Goal: Task Accomplishment & Management: Manage account settings

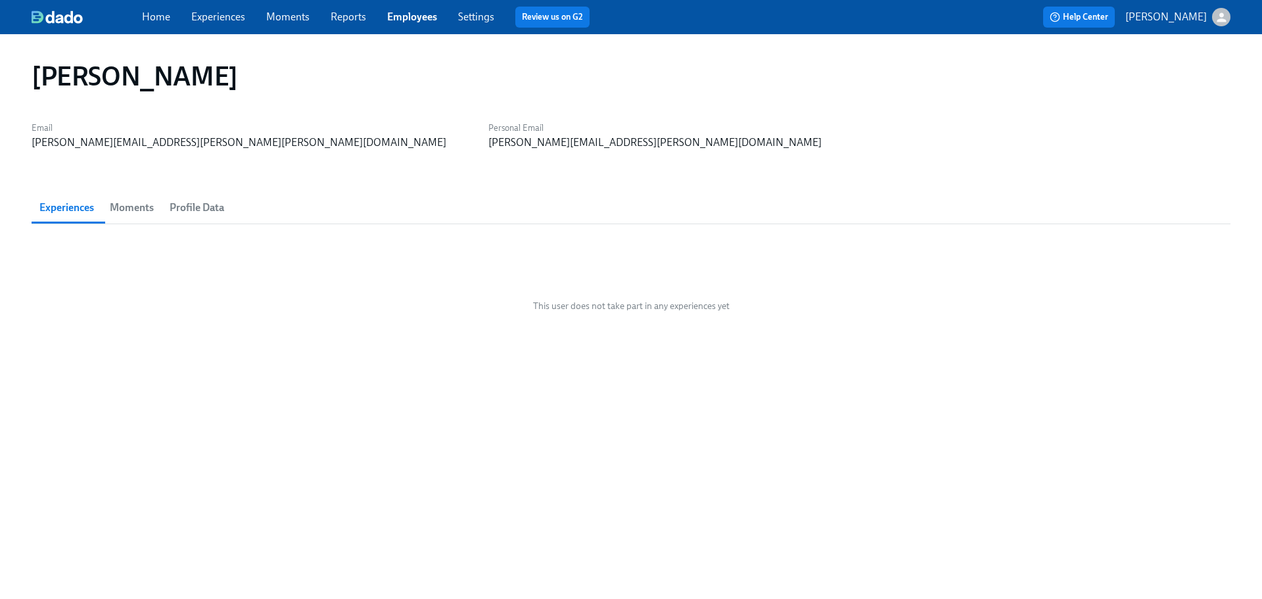
click at [408, 13] on link "Employees" at bounding box center [412, 17] width 50 height 12
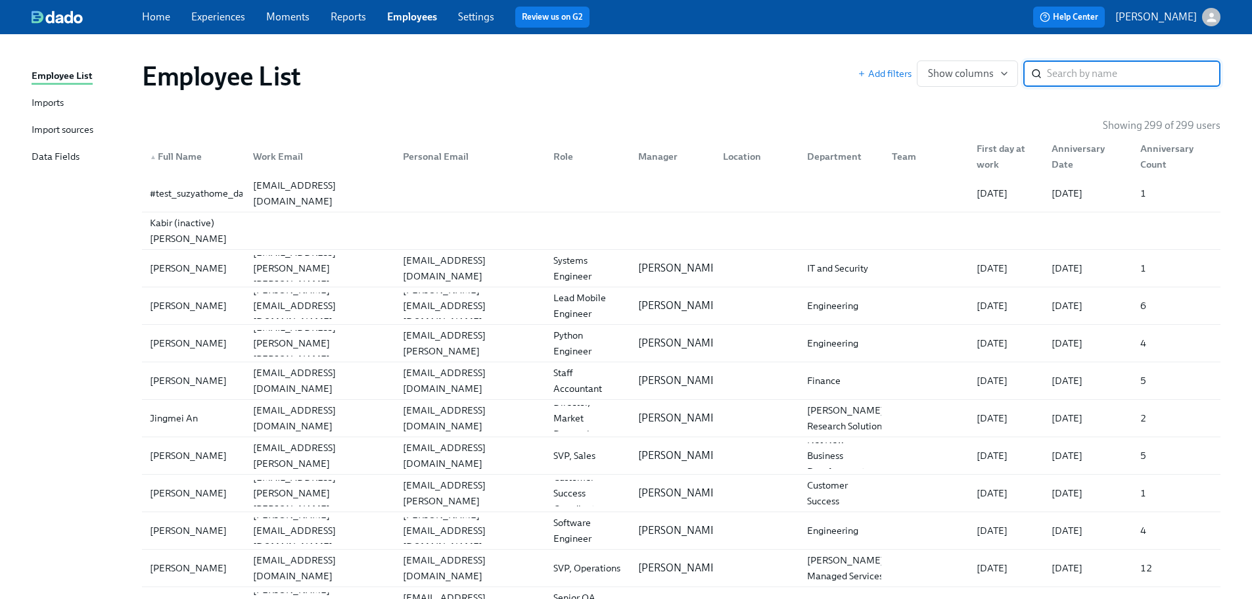
click at [1090, 73] on input "search" at bounding box center [1134, 73] width 174 height 26
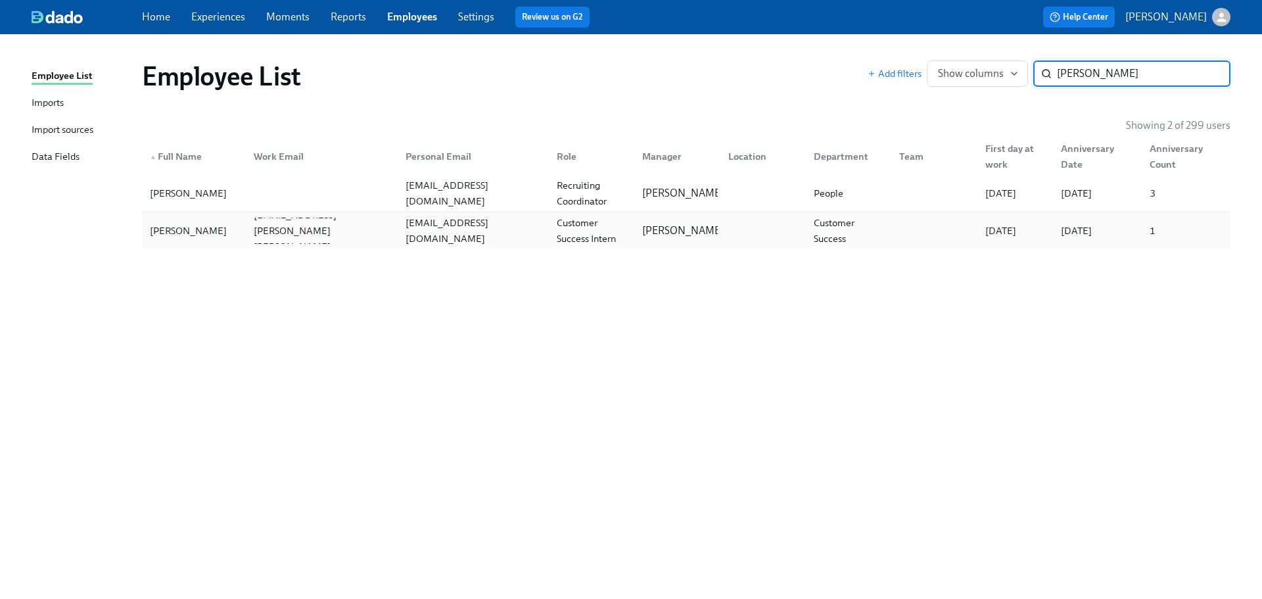
type input "[PERSON_NAME]"
click at [179, 227] on div "[PERSON_NAME]" at bounding box center [188, 231] width 87 height 16
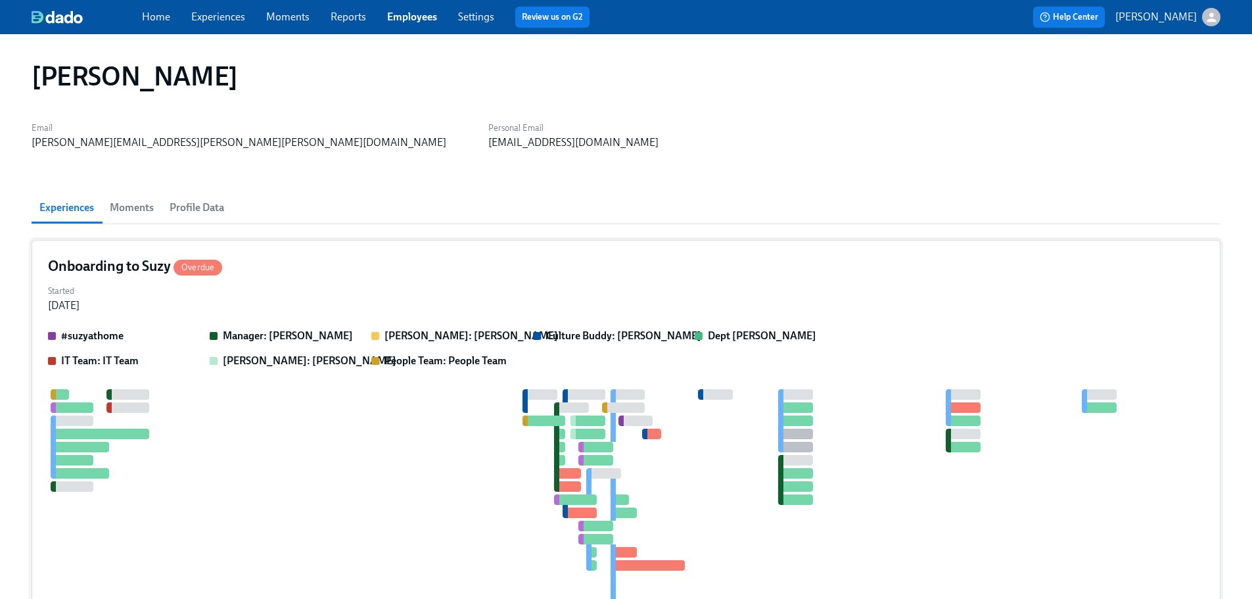
click at [364, 277] on div "Onboarding to Suzy Overdue Started [DATE] #suzyathome Manager: [PERSON_NAME] [P…" at bounding box center [626, 469] width 1189 height 459
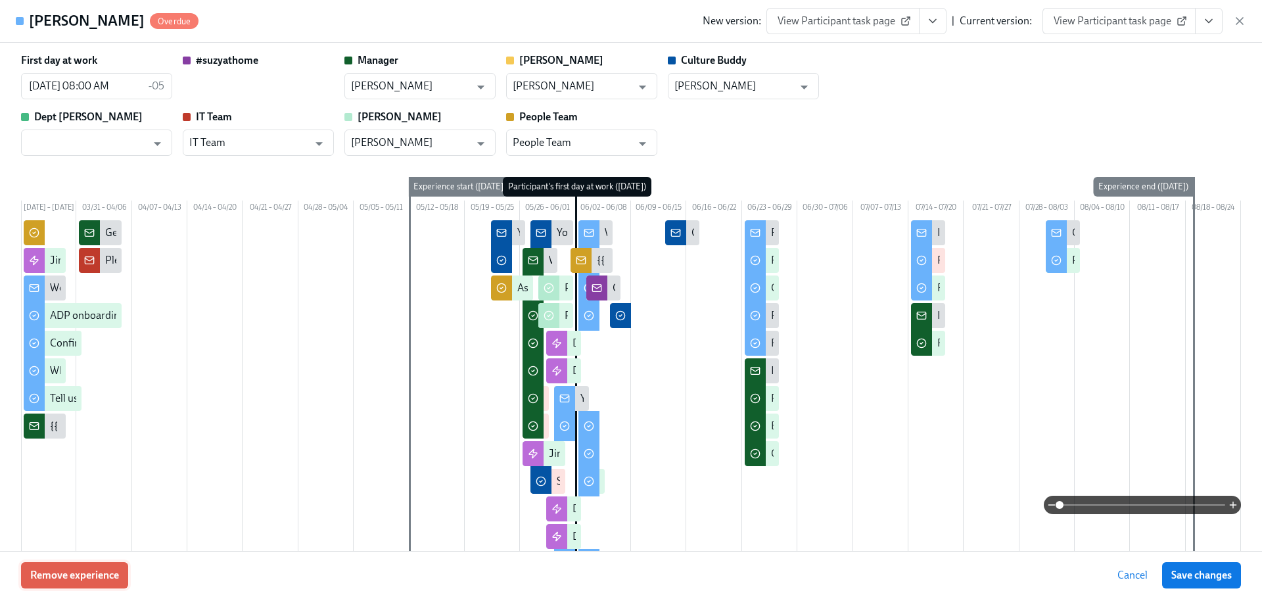
click at [91, 582] on button "Remove experience" at bounding box center [74, 575] width 107 height 26
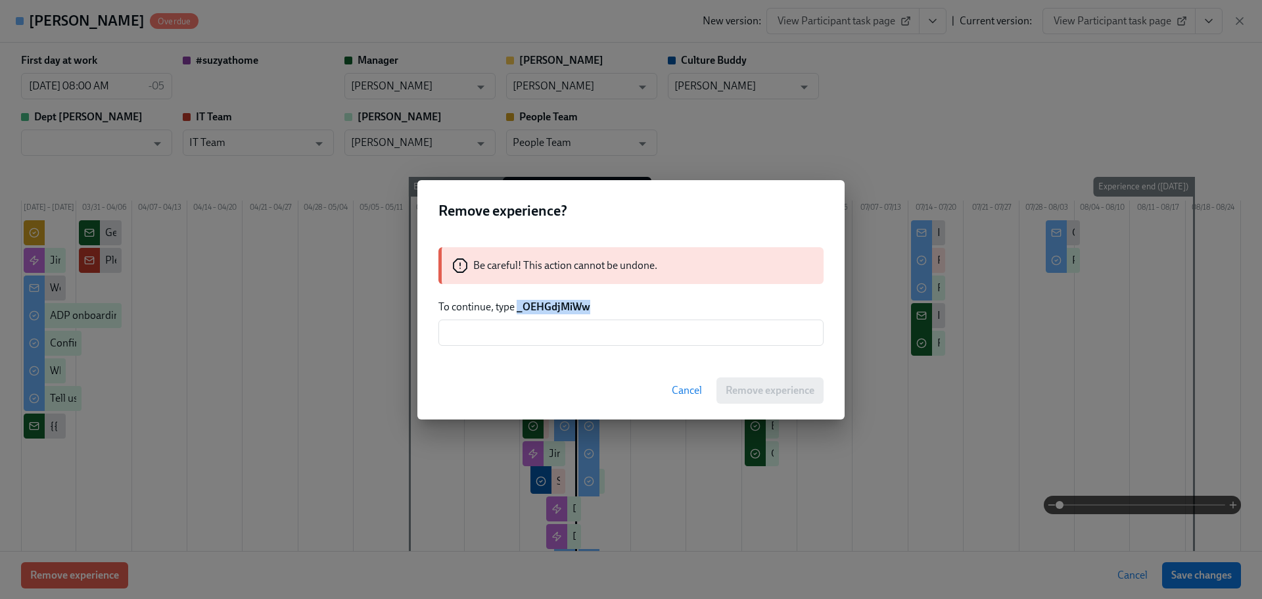
drag, startPoint x: 594, startPoint y: 312, endPoint x: 517, endPoint y: 311, distance: 76.9
click at [517, 311] on p "To continue, type _OEHGdjMiWw" at bounding box center [630, 307] width 385 height 14
copy strong "_OEHGdjMiWw"
click at [603, 336] on input "text" at bounding box center [630, 332] width 385 height 26
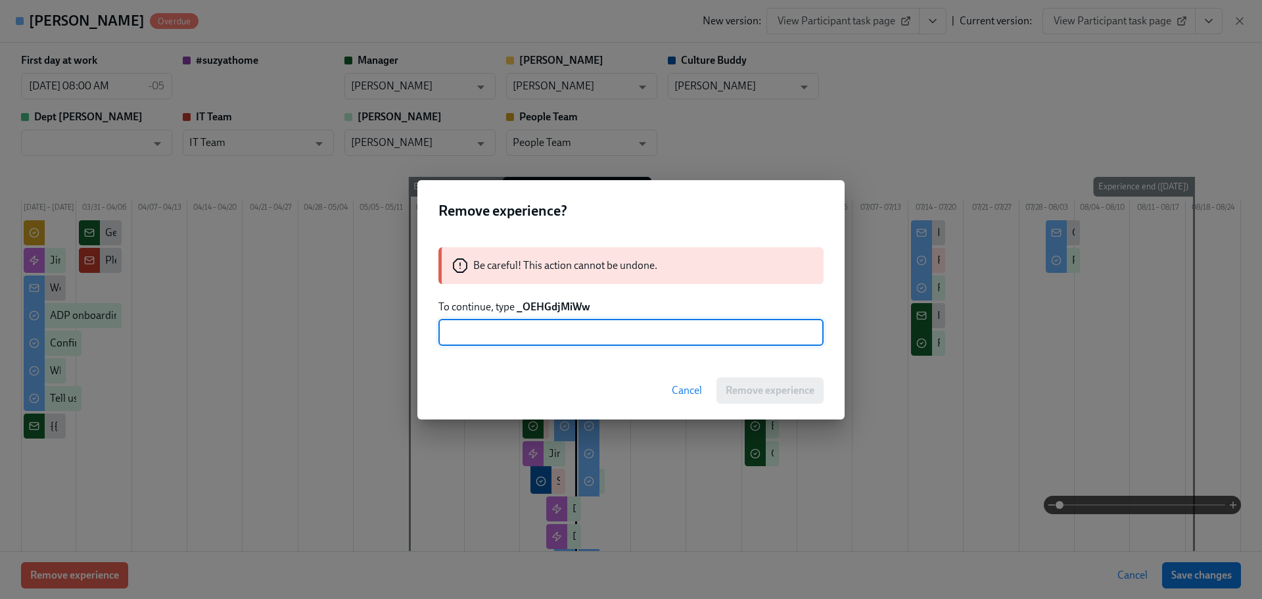
paste input "_OEHGdjMiWw"
type input "_OEHGdjMiWw"
click at [750, 394] on span "Remove experience" at bounding box center [770, 390] width 89 height 13
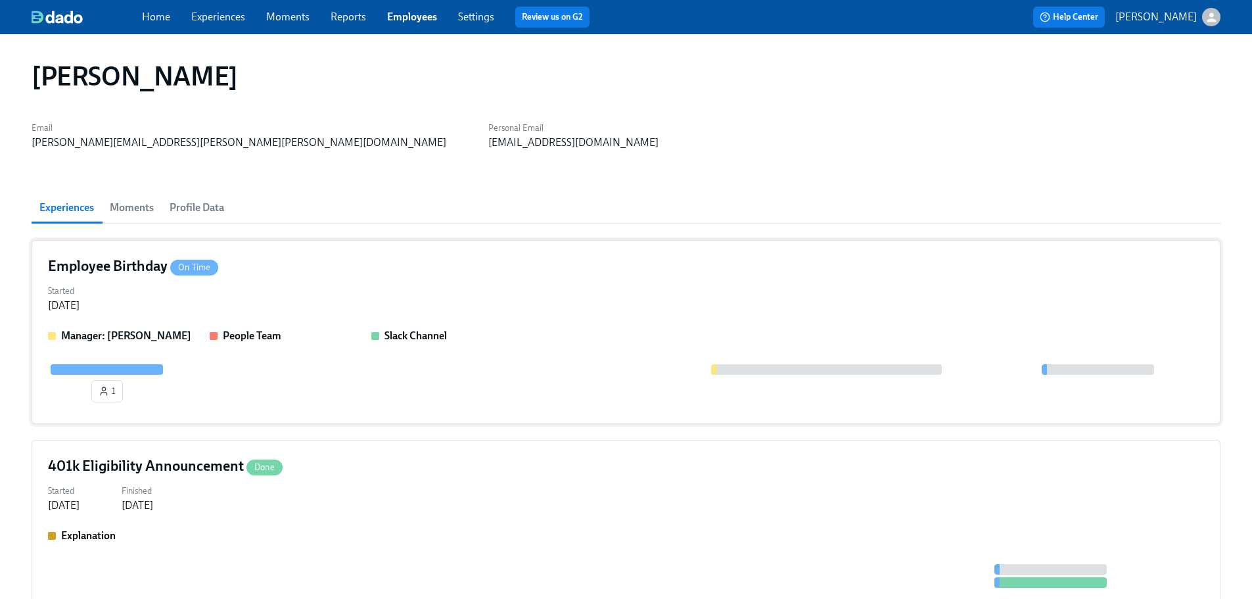
click at [469, 298] on div "Started [DATE]" at bounding box center [626, 297] width 1156 height 32
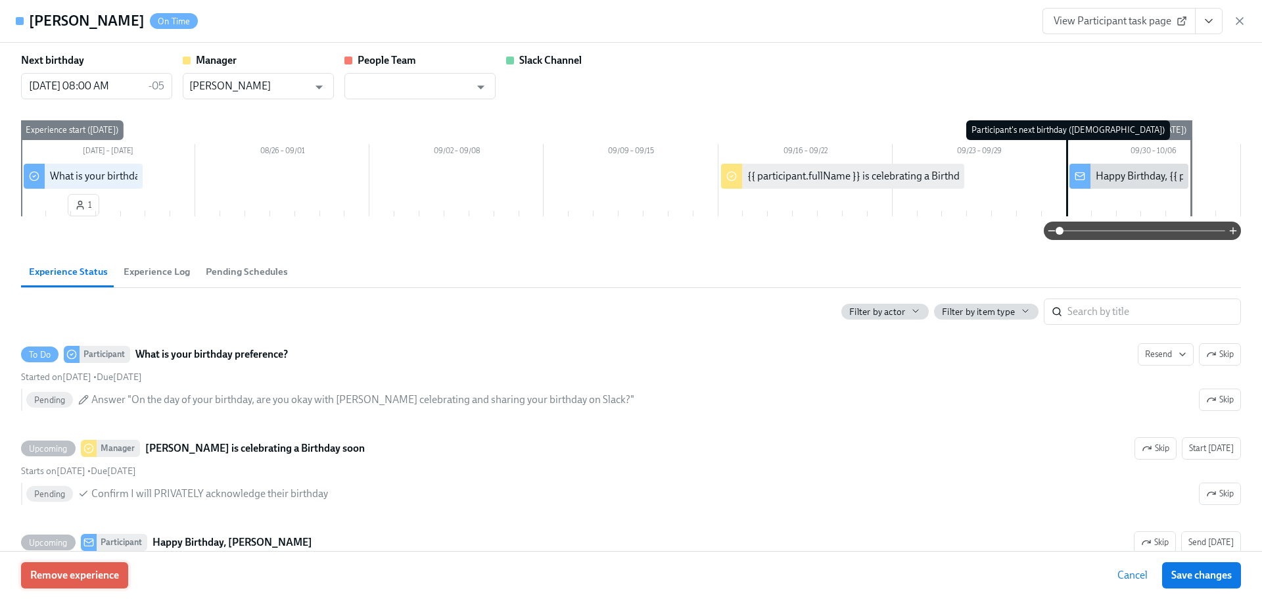
click at [74, 581] on span "Remove experience" at bounding box center [74, 575] width 89 height 13
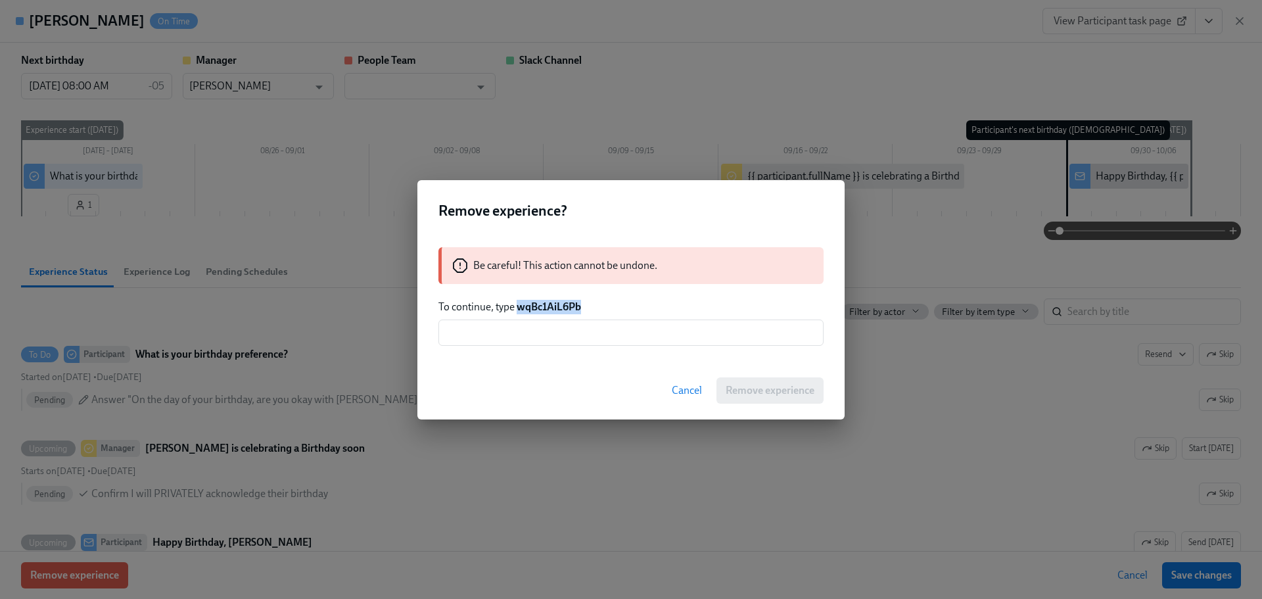
drag, startPoint x: 564, startPoint y: 309, endPoint x: 517, endPoint y: 310, distance: 46.7
click at [517, 310] on p "To continue, type wqBc1AiL6Pb" at bounding box center [630, 307] width 385 height 14
copy strong "wqBc1AiL6Pb"
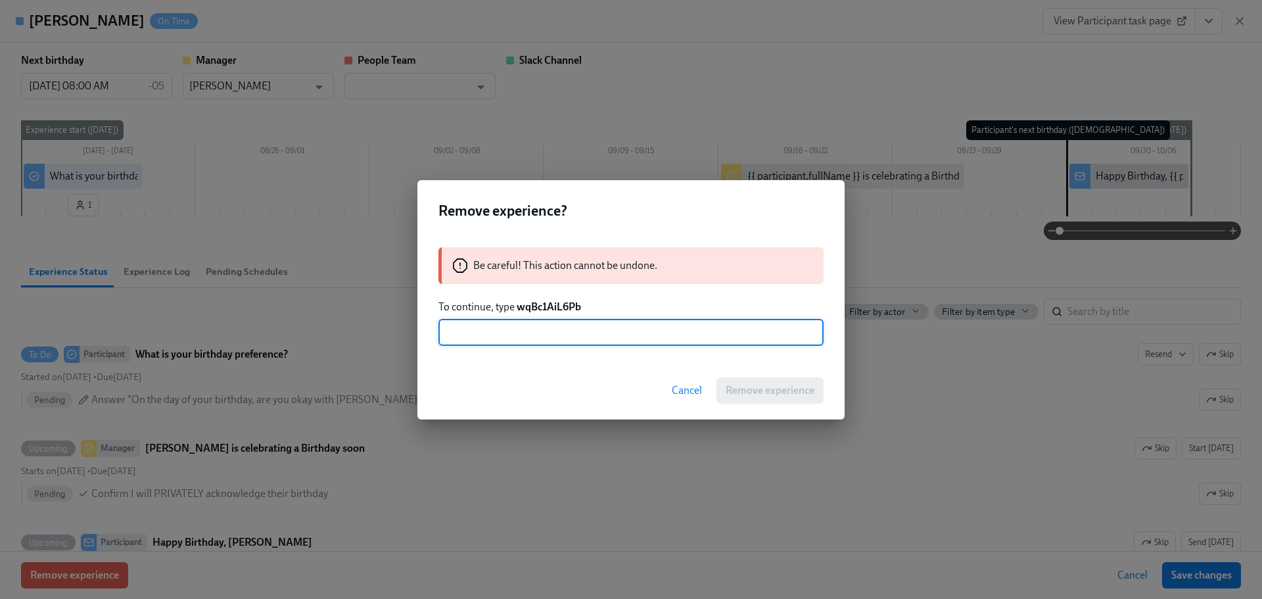
click at [542, 329] on input "text" at bounding box center [630, 332] width 385 height 26
paste input "wqBc1AiL6Pb"
type input "wqBc1AiL6Pb"
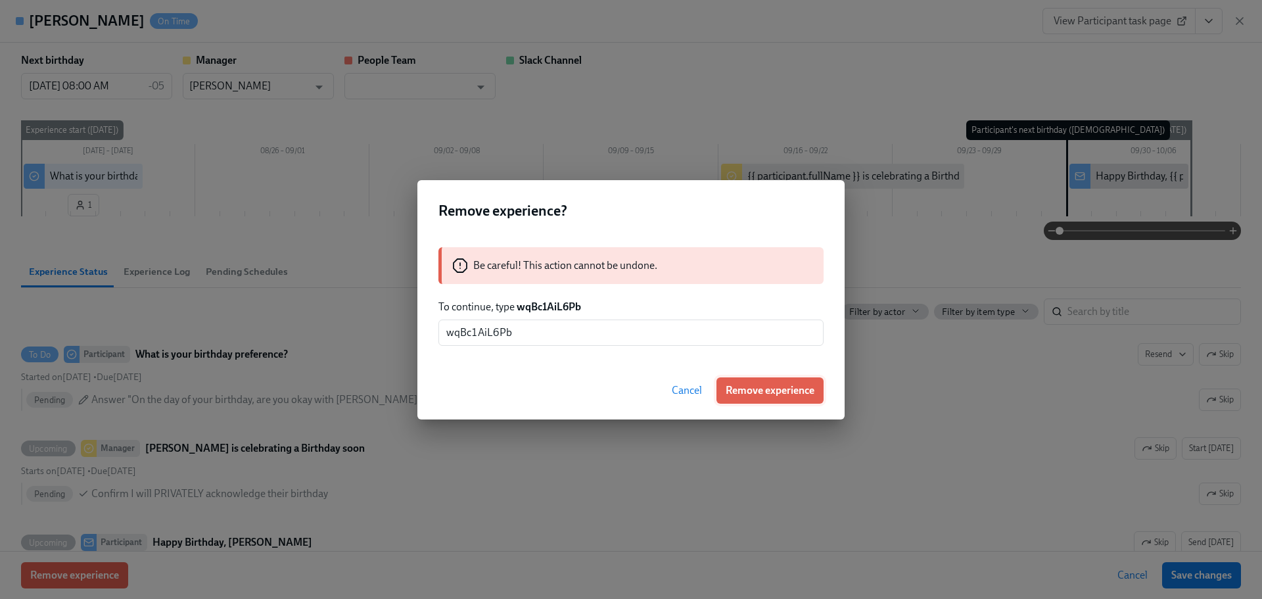
click at [731, 386] on span "Remove experience" at bounding box center [770, 390] width 89 height 13
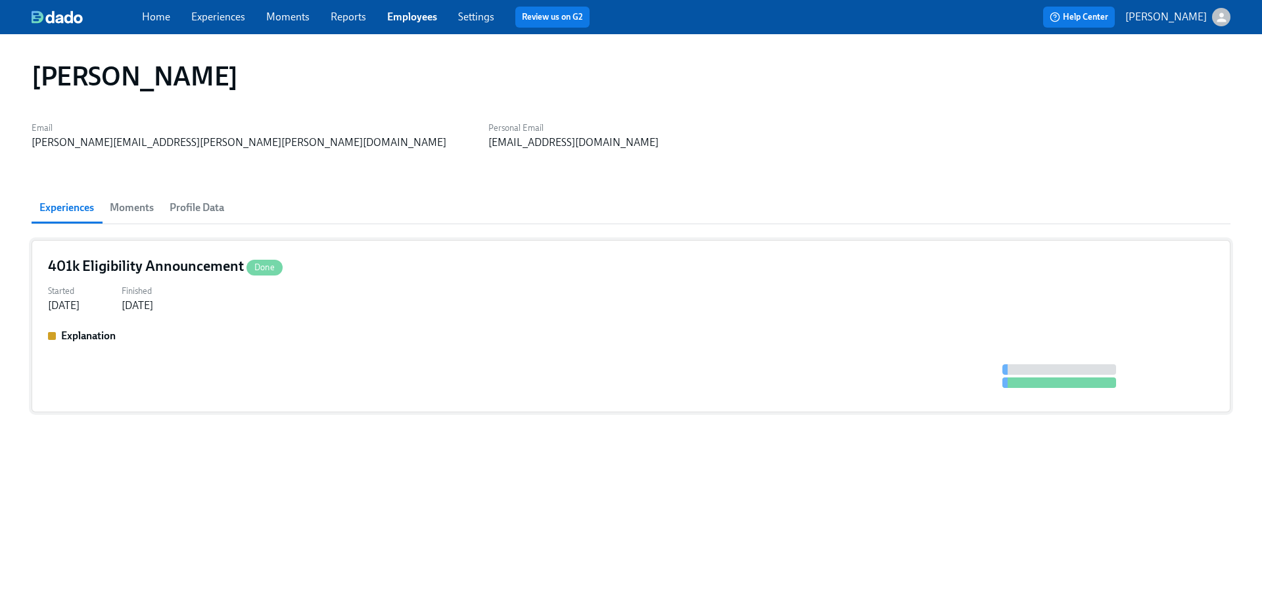
click at [373, 290] on div "Started [DATE] Finished [DATE]" at bounding box center [631, 297] width 1166 height 32
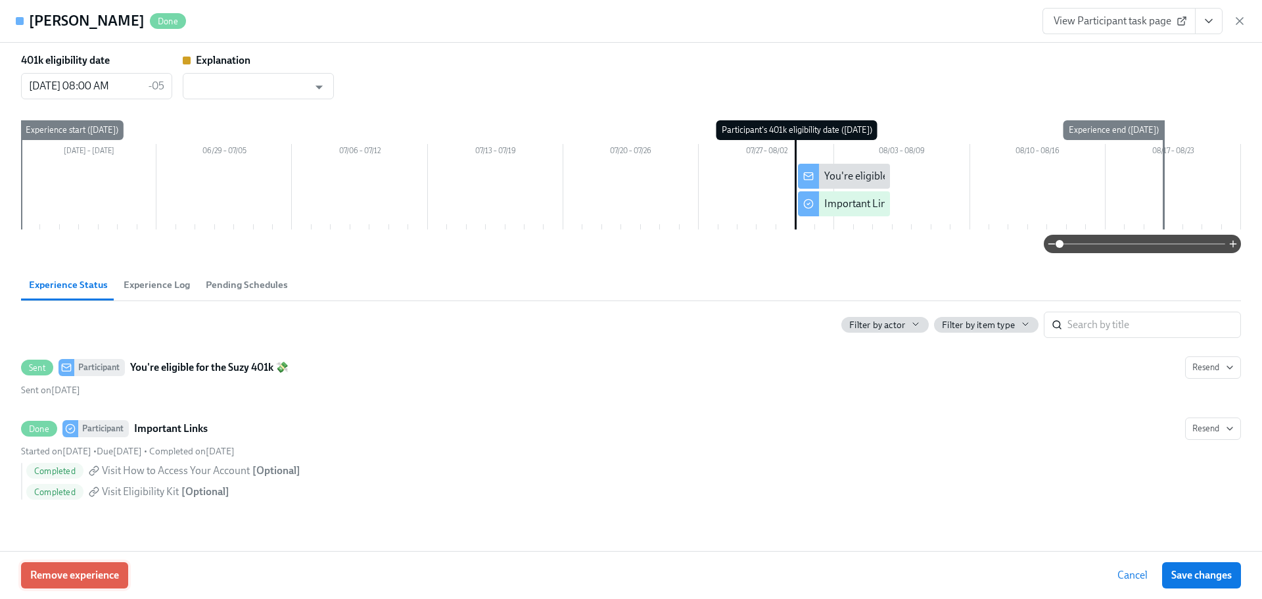
click at [95, 572] on span "Remove experience" at bounding box center [74, 575] width 89 height 13
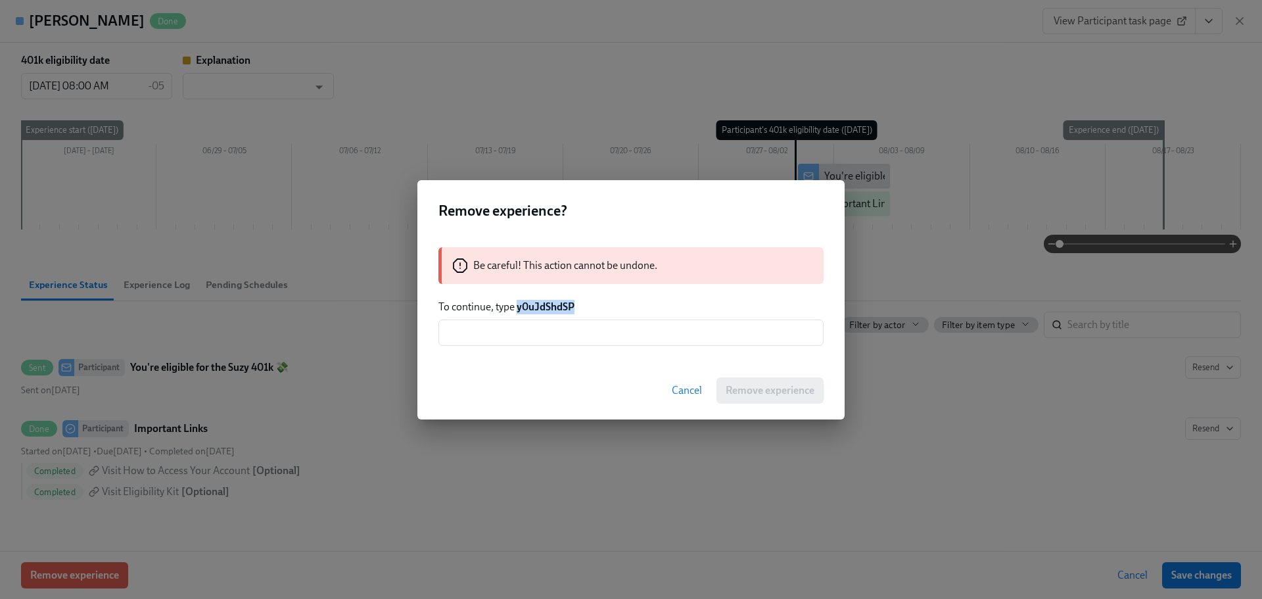
drag, startPoint x: 578, startPoint y: 308, endPoint x: 518, endPoint y: 307, distance: 60.5
click at [518, 307] on p "To continue, type y0uJdShdSP" at bounding box center [630, 307] width 385 height 14
copy strong "y0uJdShdSP"
click at [548, 335] on input "text" at bounding box center [630, 332] width 385 height 26
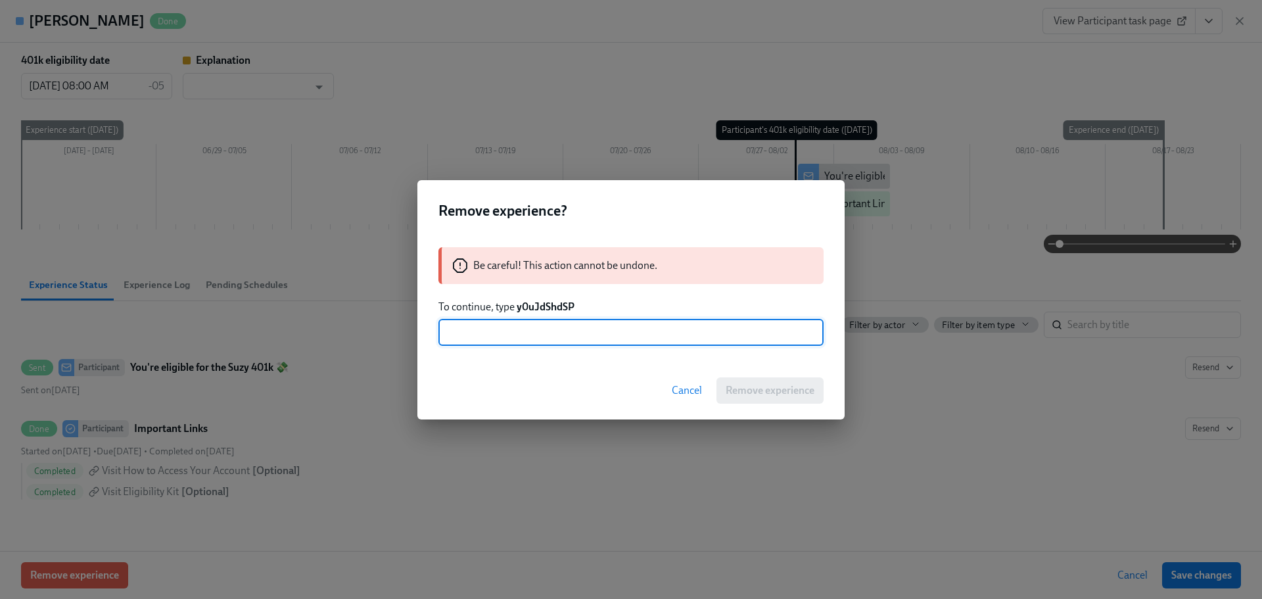
paste input "y0uJdShdSP"
type input "y0uJdShdSP"
click at [735, 396] on span "Remove experience" at bounding box center [770, 390] width 89 height 13
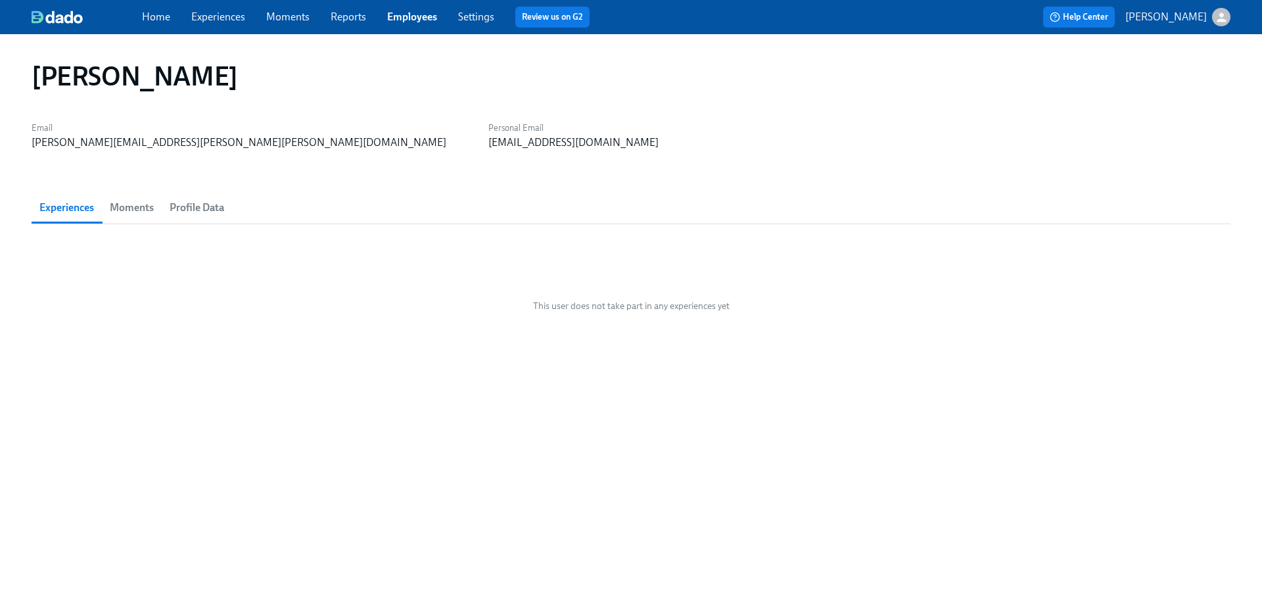
click at [408, 20] on link "Employees" at bounding box center [412, 17] width 50 height 12
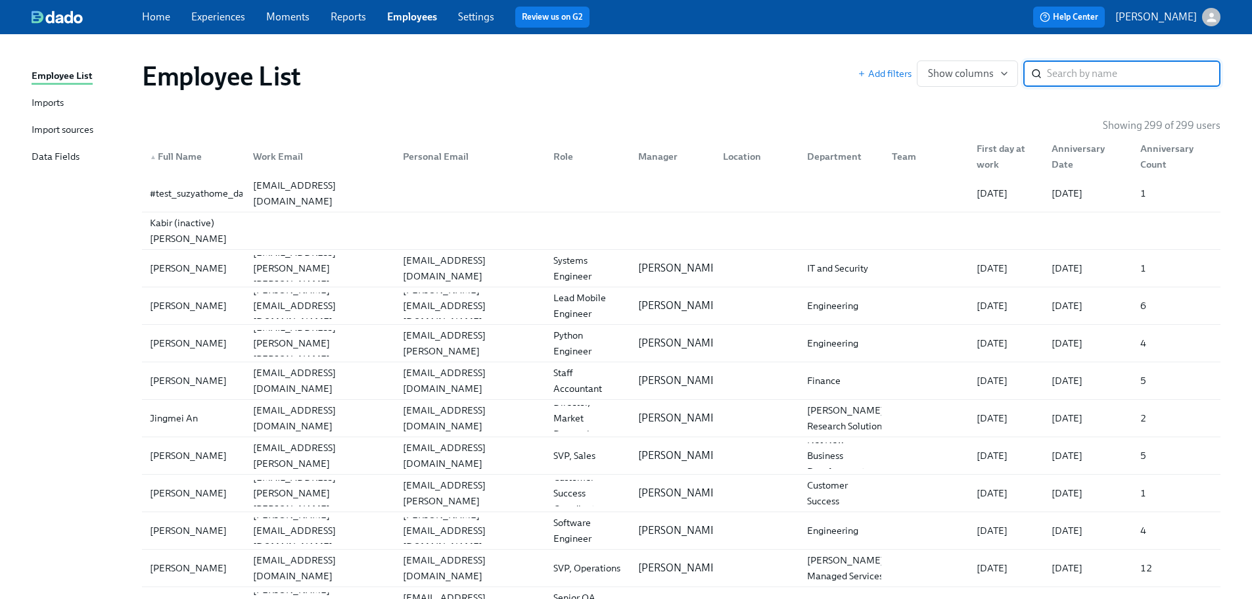
click at [1086, 76] on input "search" at bounding box center [1134, 73] width 174 height 26
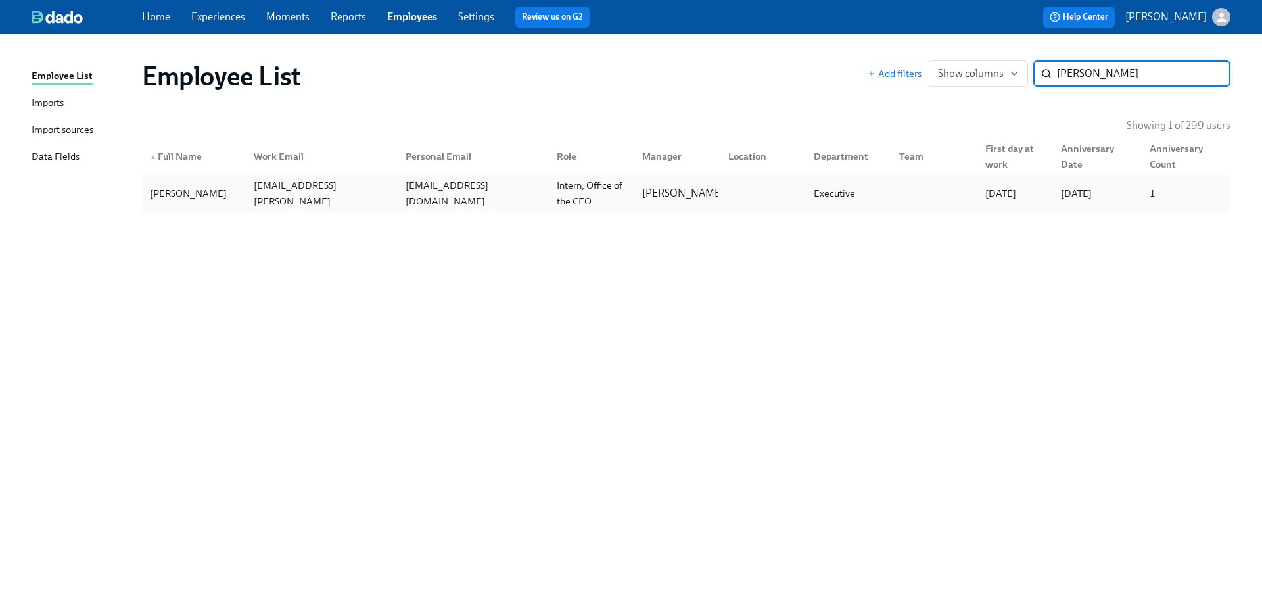
type input "[PERSON_NAME]"
click at [211, 206] on div "[PERSON_NAME]" at bounding box center [194, 193] width 99 height 26
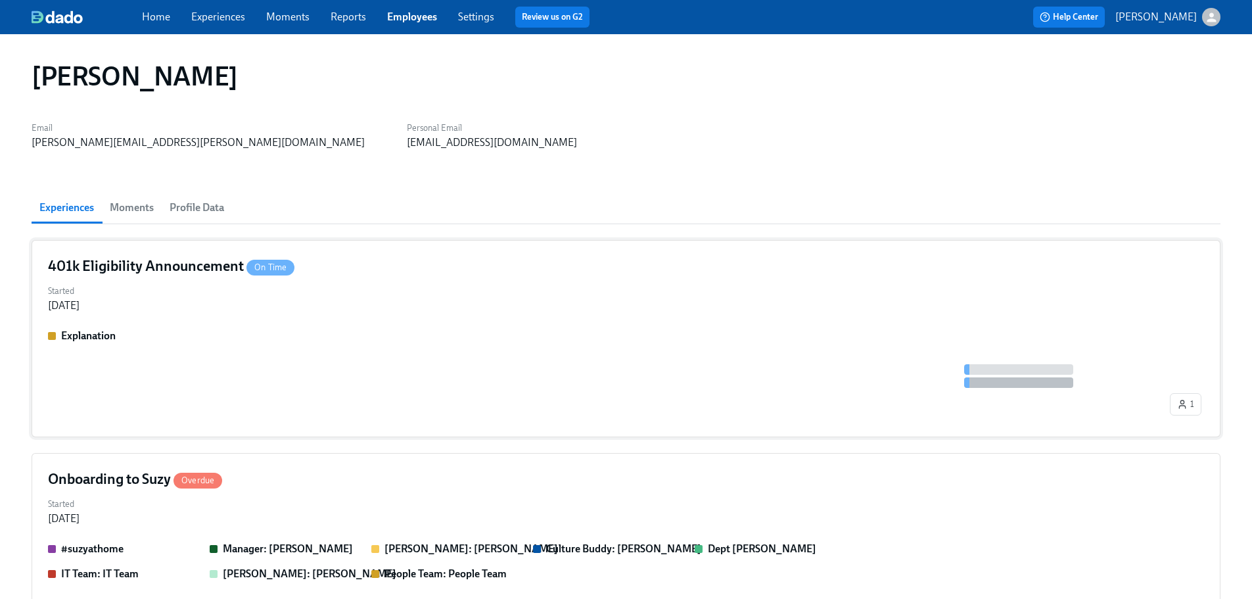
click at [275, 339] on div "Explanation" at bounding box center [626, 336] width 1156 height 14
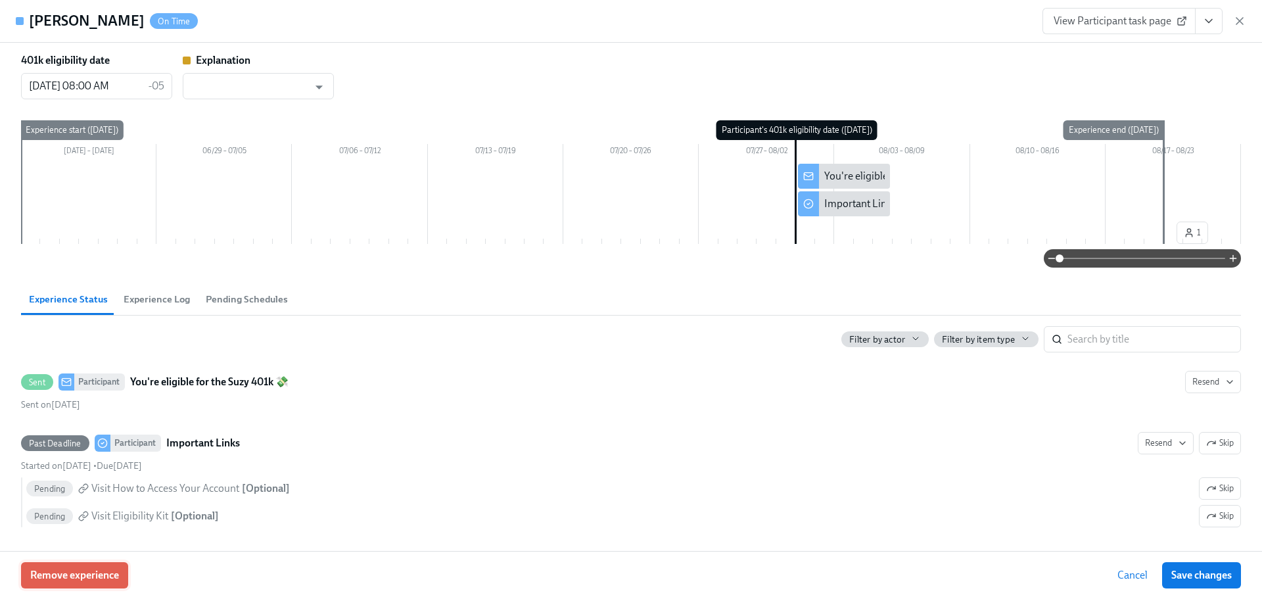
click at [112, 587] on button "Remove experience" at bounding box center [74, 575] width 107 height 26
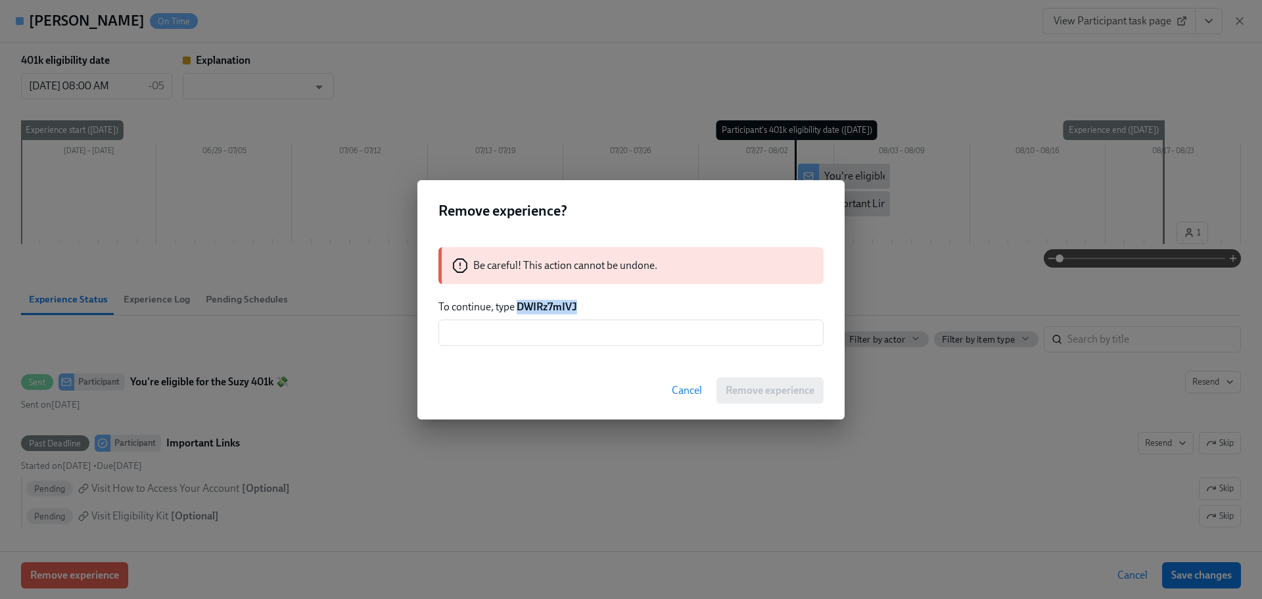
drag, startPoint x: 578, startPoint y: 304, endPoint x: 518, endPoint y: 310, distance: 60.0
click at [518, 310] on p "To continue, type DWIRz7mIVJ" at bounding box center [630, 307] width 385 height 14
copy strong "DWIRz7mIVJ"
click at [540, 331] on input "text" at bounding box center [630, 332] width 385 height 26
paste input "DWIRz7mIVJ"
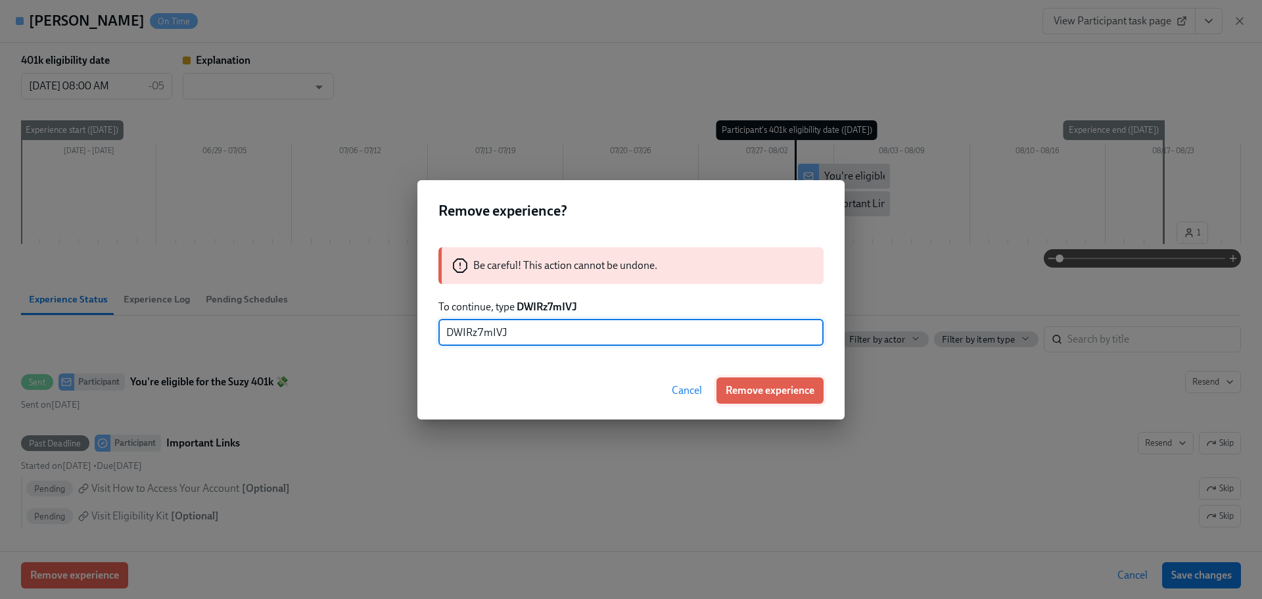
type input "DWIRz7mIVJ"
click at [745, 395] on span "Remove experience" at bounding box center [770, 390] width 89 height 13
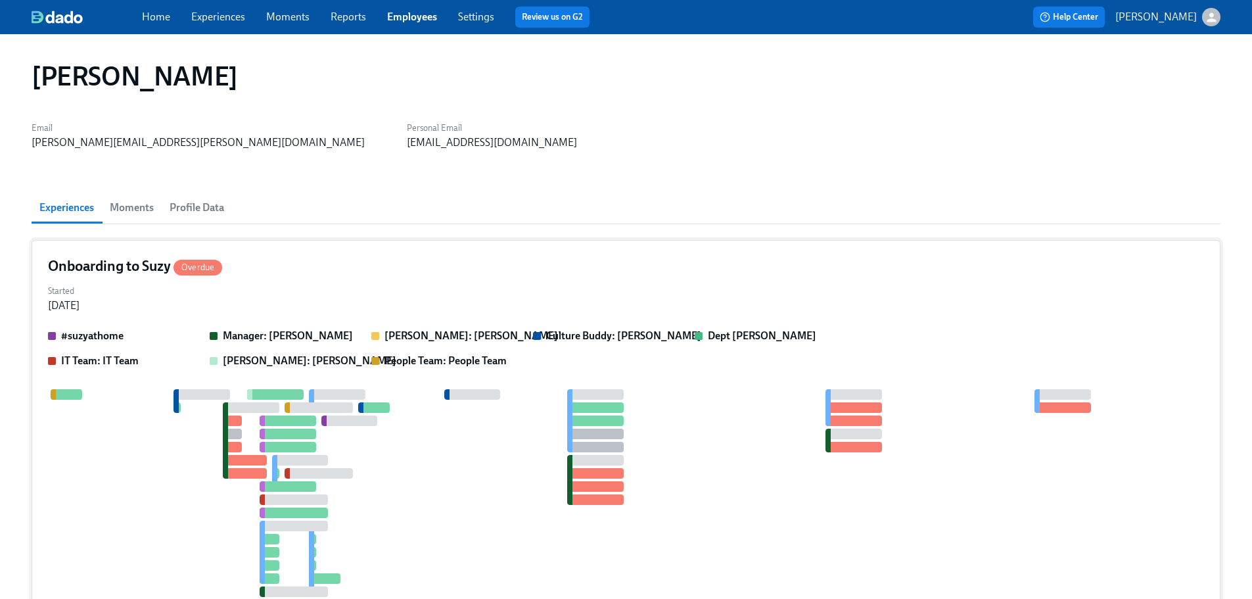
click at [371, 304] on div "Started [DATE]" at bounding box center [626, 297] width 1156 height 32
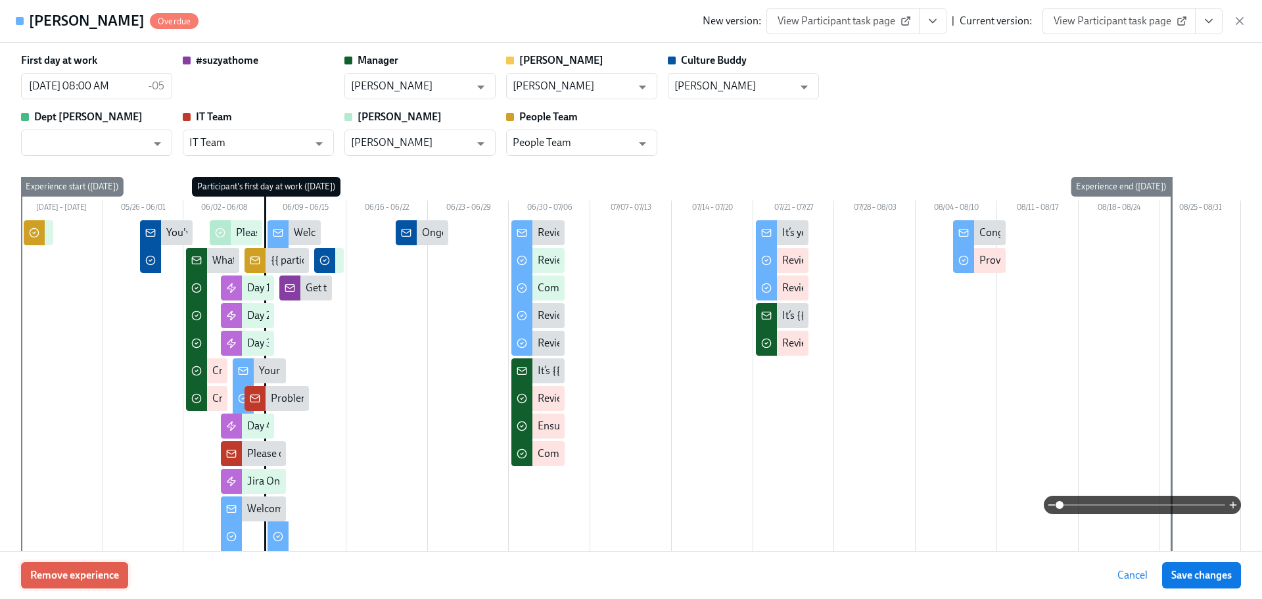
click at [89, 570] on span "Remove experience" at bounding box center [74, 575] width 89 height 13
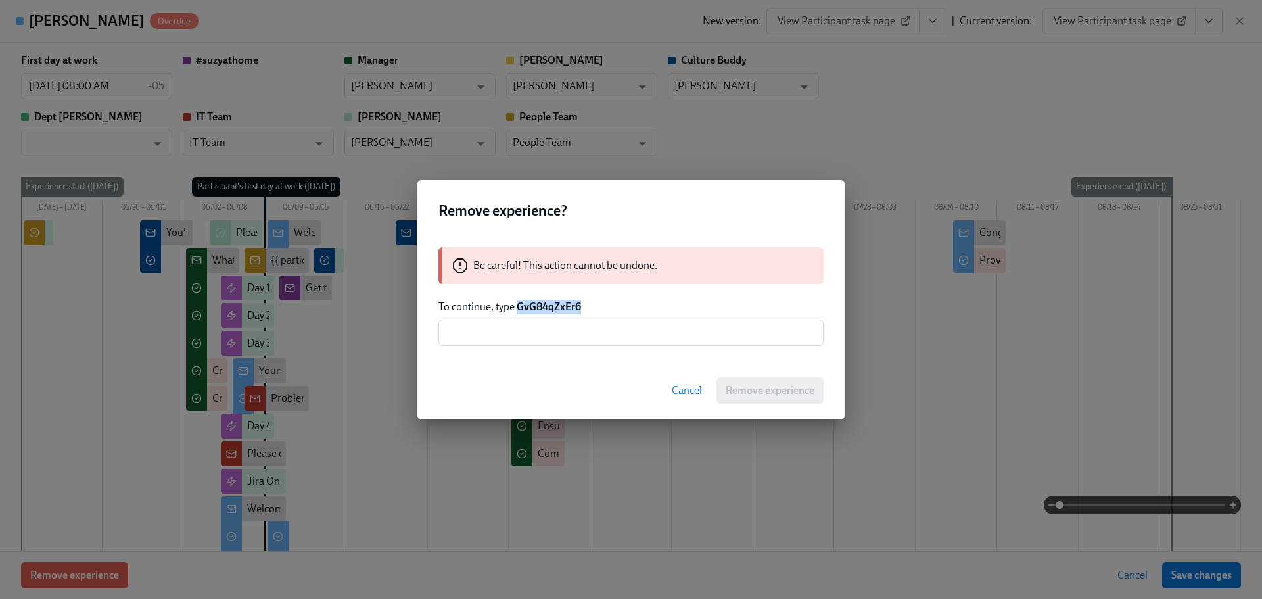
drag, startPoint x: 568, startPoint y: 309, endPoint x: 519, endPoint y: 306, distance: 48.7
click at [519, 306] on p "To continue, type GvG84qZxEr6" at bounding box center [630, 307] width 385 height 14
copy strong "GvG84qZxEr6"
click at [571, 317] on div "Be careful! This action cannot be undone. To continue, type GvG84qZxEr6 ​" at bounding box center [630, 296] width 427 height 130
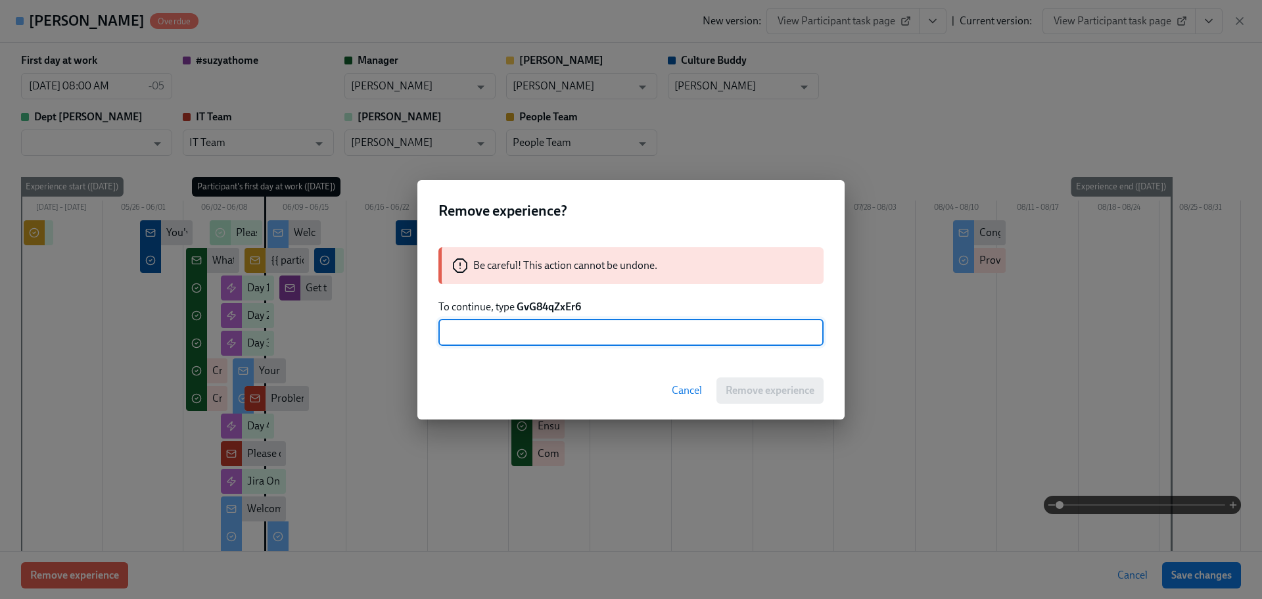
drag, startPoint x: 586, startPoint y: 329, endPoint x: 603, endPoint y: 339, distance: 18.8
click at [586, 330] on input "text" at bounding box center [630, 332] width 385 height 26
paste input "GvG84qZxEr6"
type input "GvG84qZxEr6"
click at [753, 392] on span "Remove experience" at bounding box center [770, 390] width 89 height 13
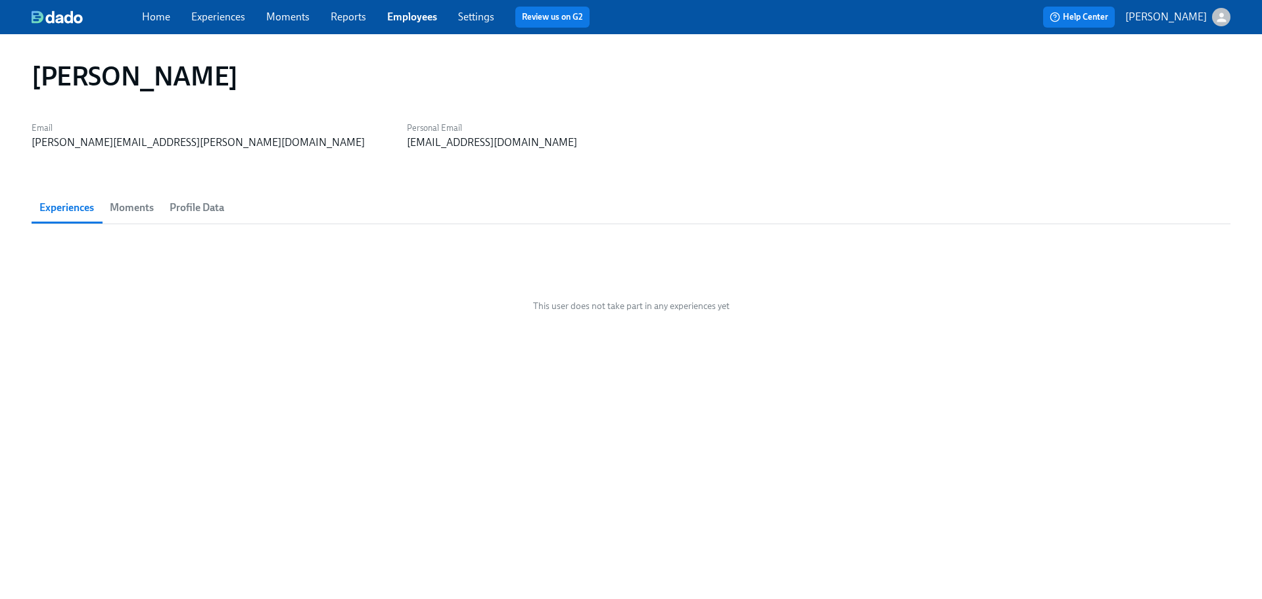
click at [152, 20] on link "Home" at bounding box center [156, 17] width 28 height 12
